Goal: Information Seeking & Learning: Find specific fact

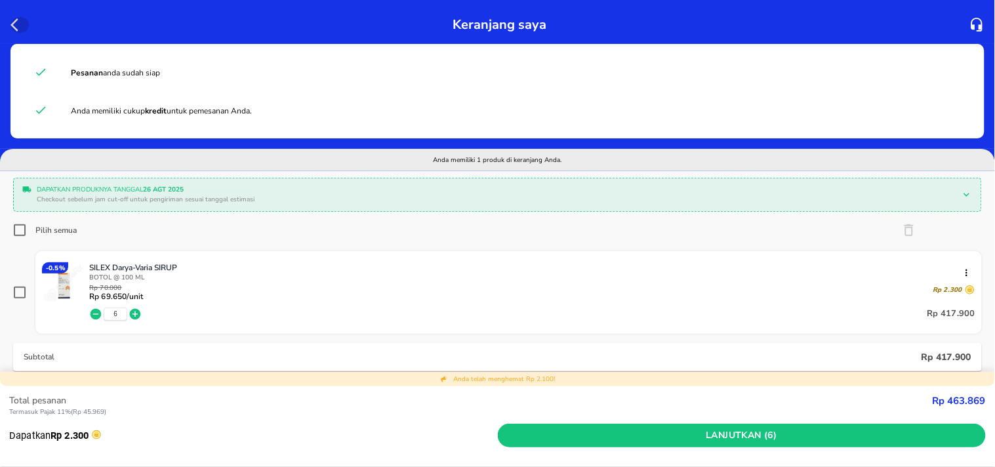
click at [15, 21] on icon "button" at bounding box center [14, 24] width 8 height 13
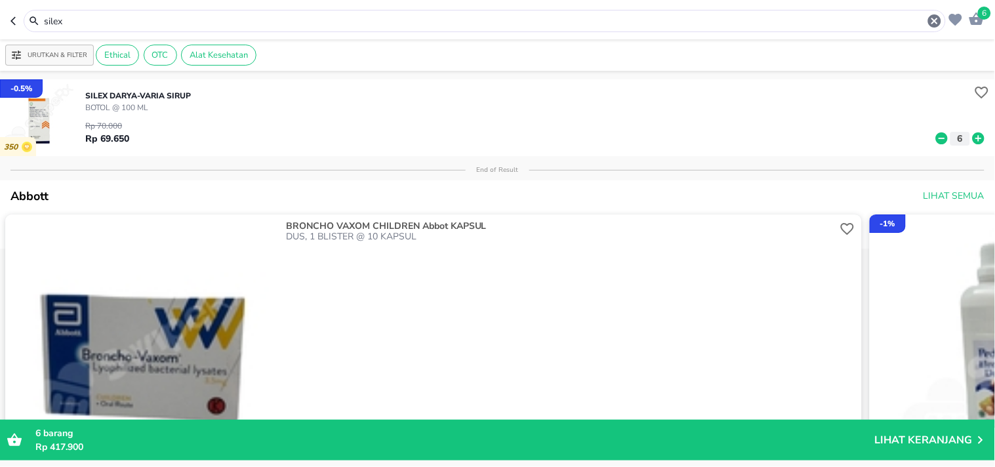
click at [87, 24] on input "silex" at bounding box center [485, 21] width 884 height 14
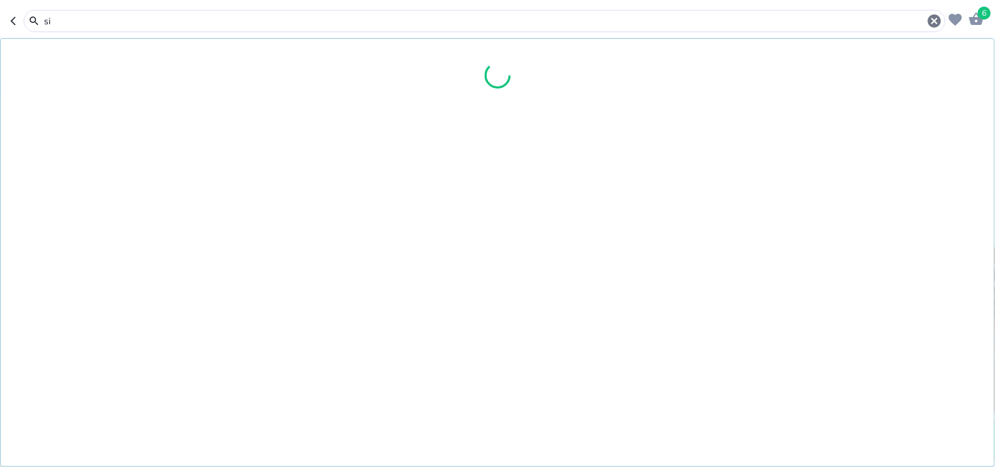
type input "s"
type input "comban"
